Goal: Check status: Check status

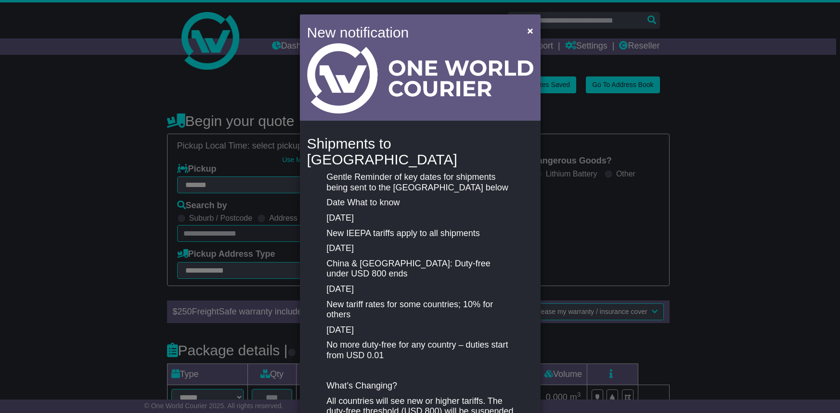
select select "**"
click at [531, 35] on button "×" at bounding box center [529, 31] width 15 height 20
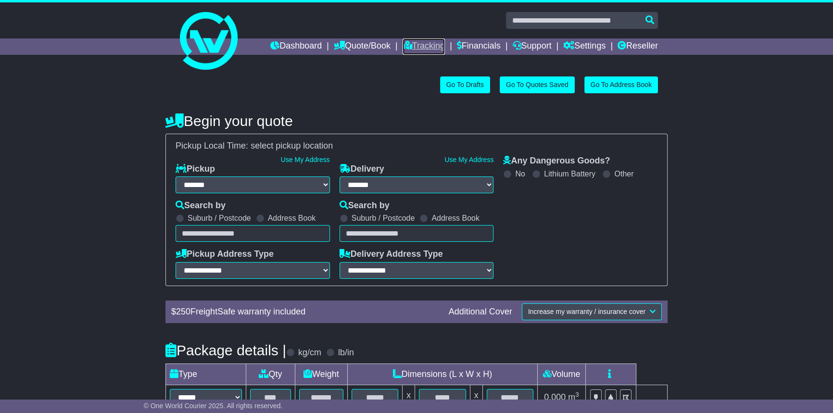
click at [404, 45] on link "Tracking" at bounding box center [424, 46] width 42 height 16
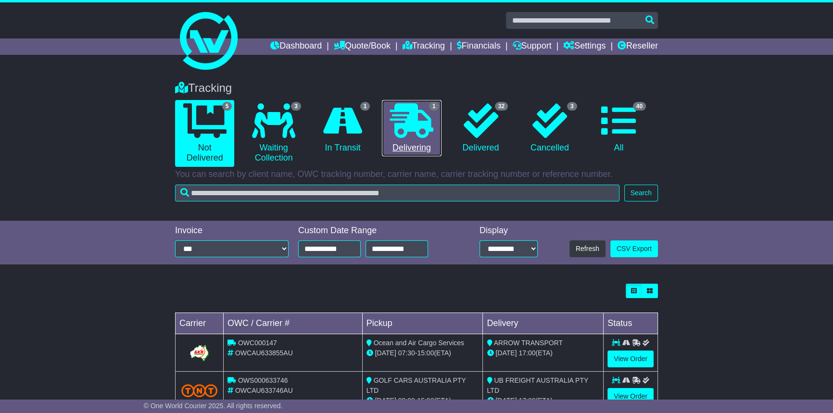
click at [409, 131] on icon at bounding box center [411, 120] width 43 height 35
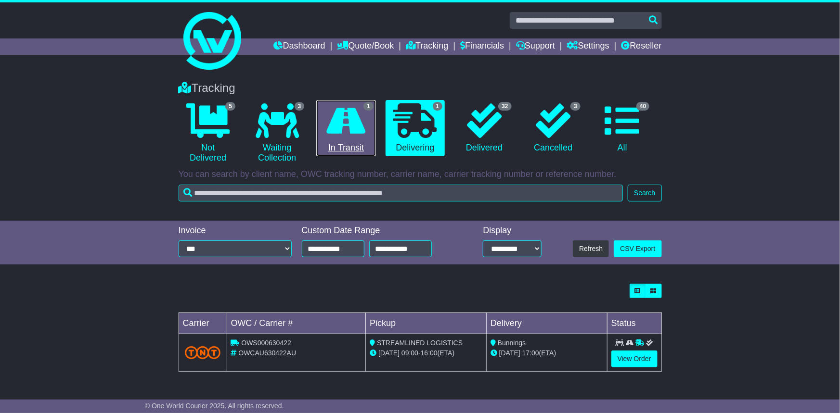
click at [359, 127] on icon at bounding box center [346, 120] width 39 height 35
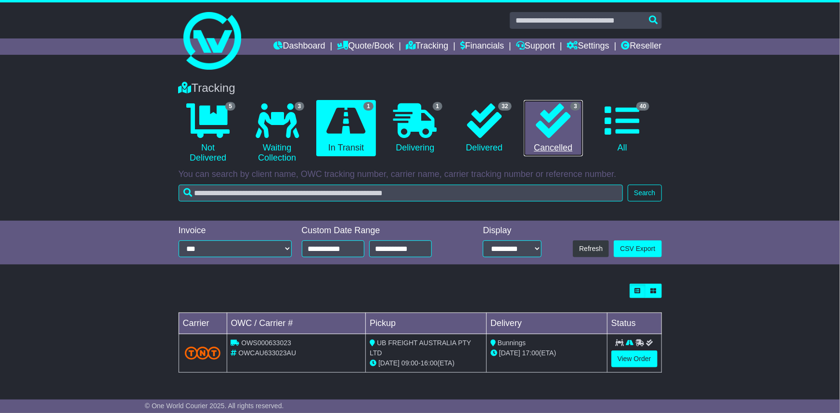
click at [536, 115] on icon at bounding box center [552, 120] width 35 height 35
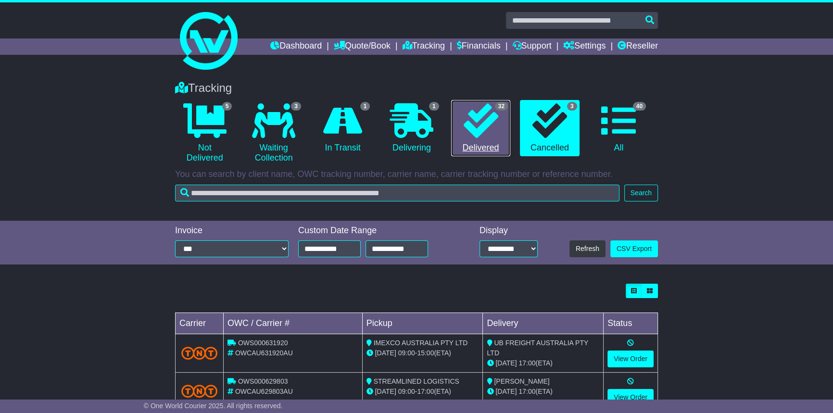
click at [493, 120] on icon at bounding box center [480, 120] width 35 height 35
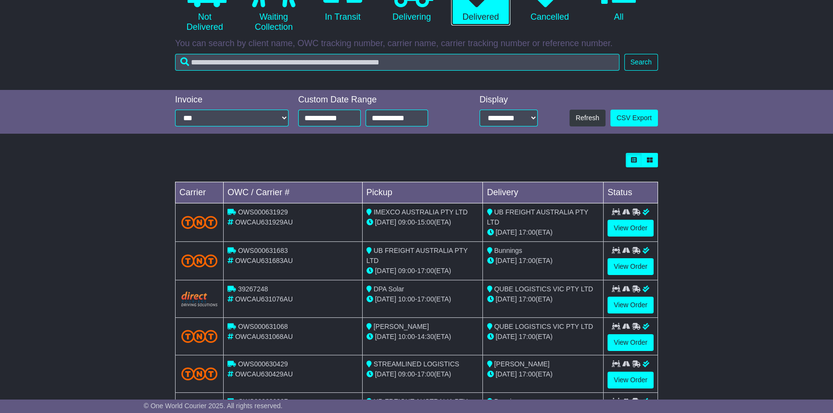
scroll to position [175, 0]
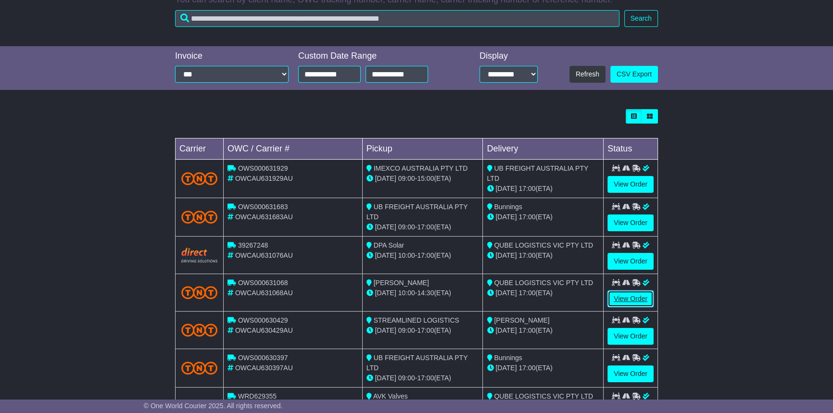
click at [623, 299] on link "View Order" at bounding box center [631, 299] width 46 height 17
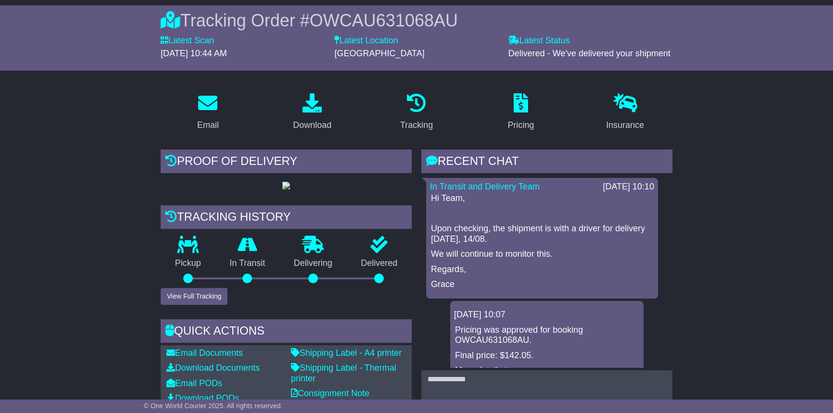
scroll to position [43, 0]
